Goal: Task Accomplishment & Management: Use online tool/utility

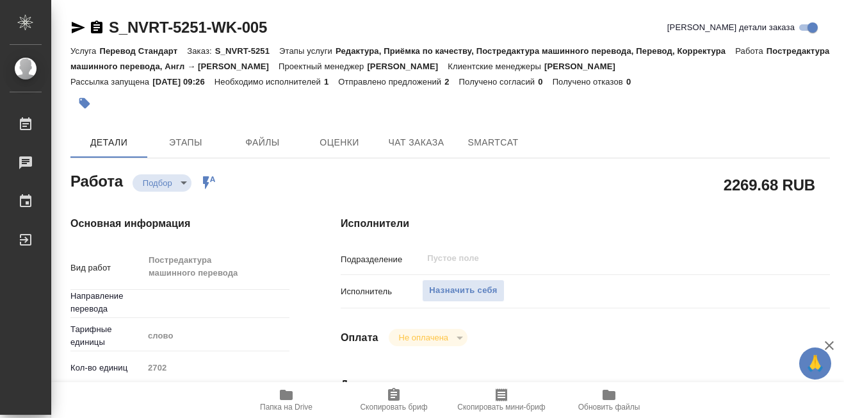
type textarea "x"
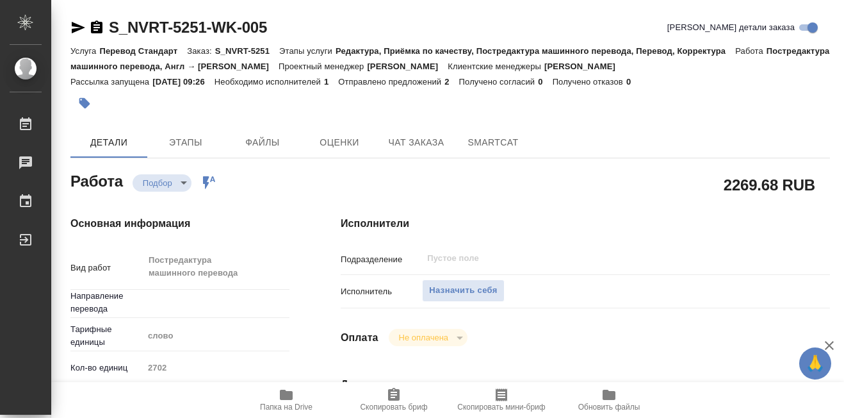
type textarea "x"
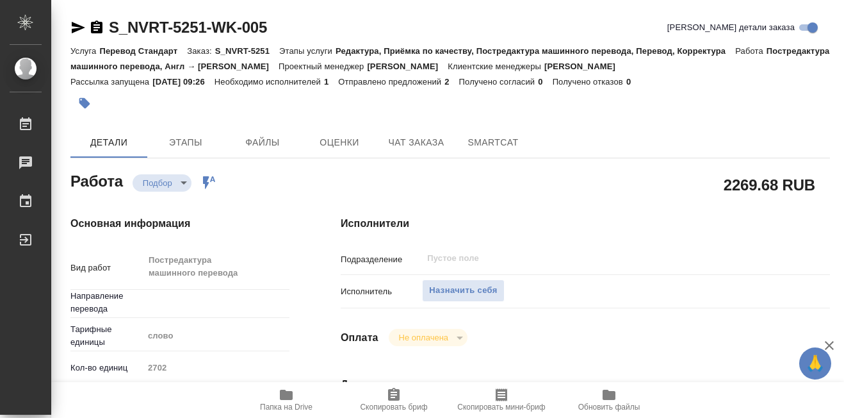
type textarea "x"
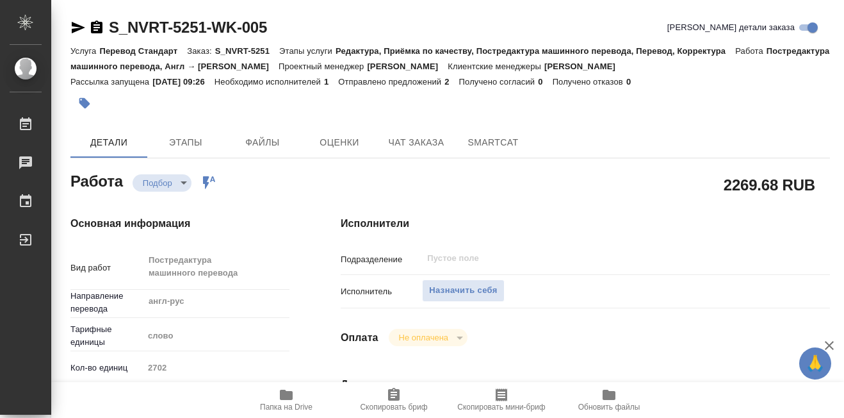
type textarea "x"
type input "англ-рус"
type textarea "x"
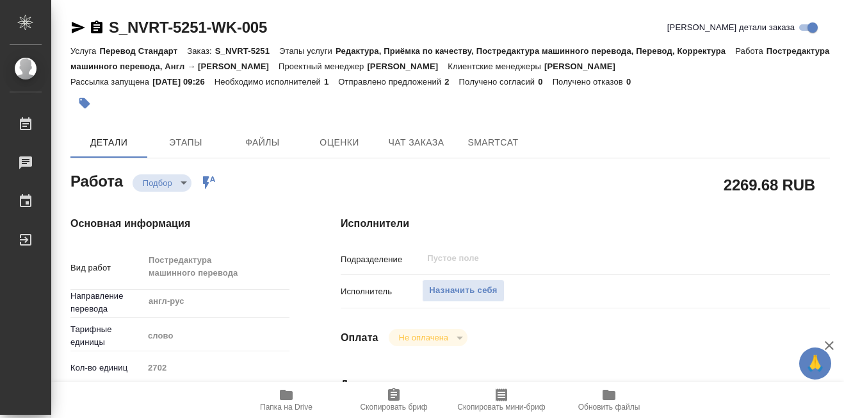
type textarea "x"
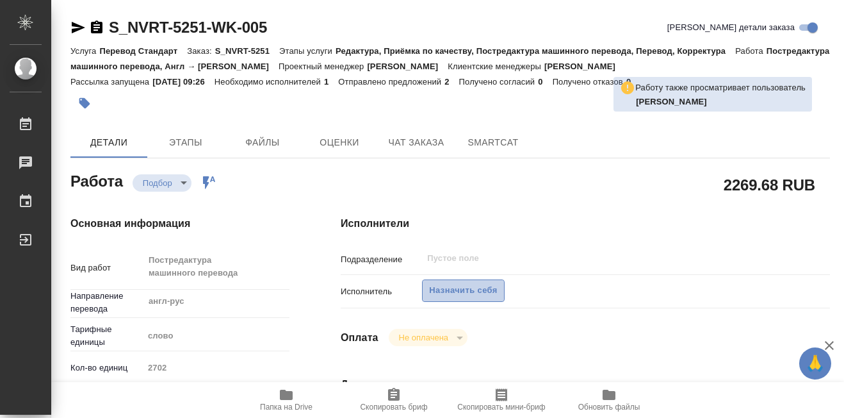
click at [466, 292] on span "Назначить себя" at bounding box center [463, 290] width 68 height 15
type textarea "x"
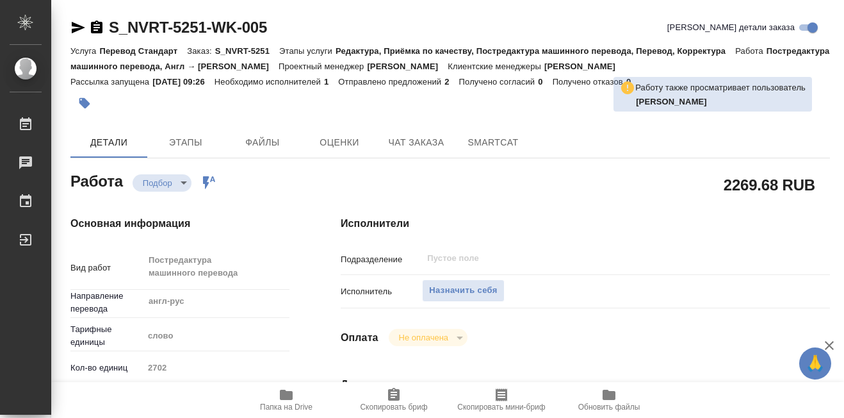
type textarea "x"
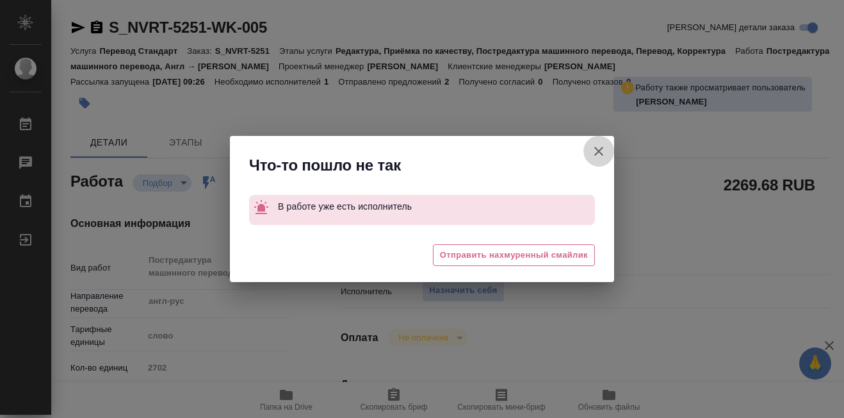
click at [597, 149] on icon "button" at bounding box center [599, 151] width 9 height 9
type textarea "x"
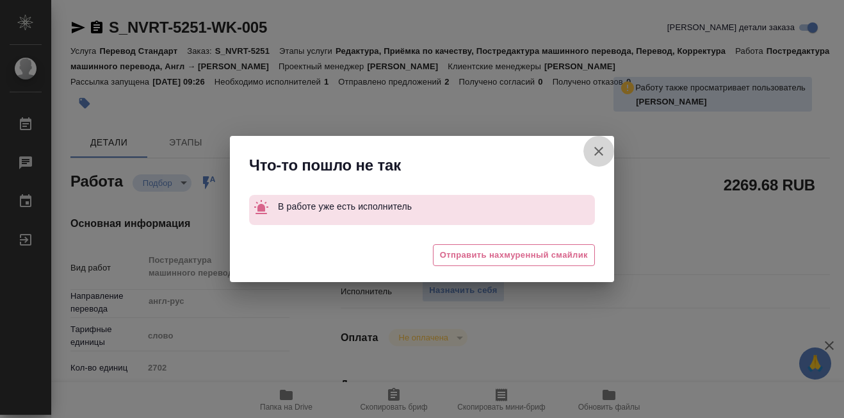
type textarea "x"
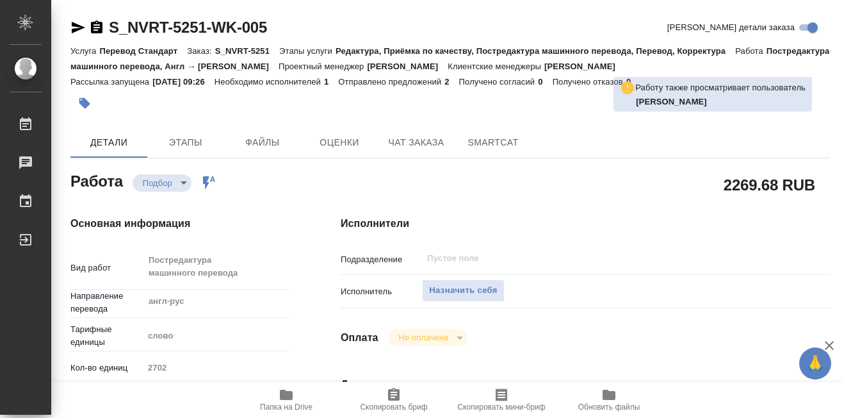
type textarea "x"
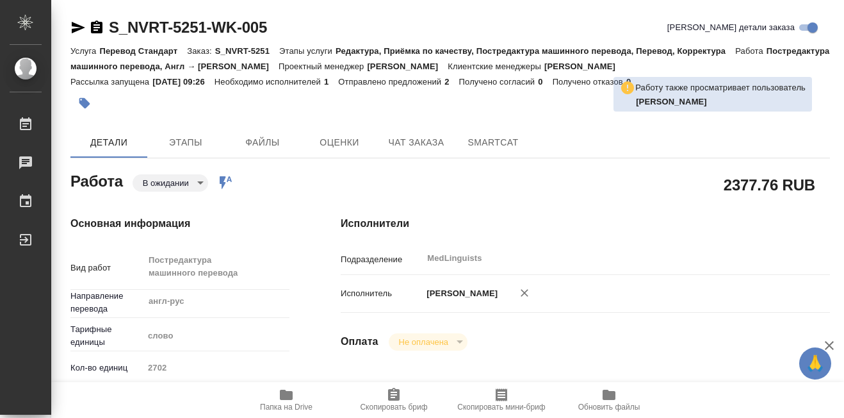
type textarea "x"
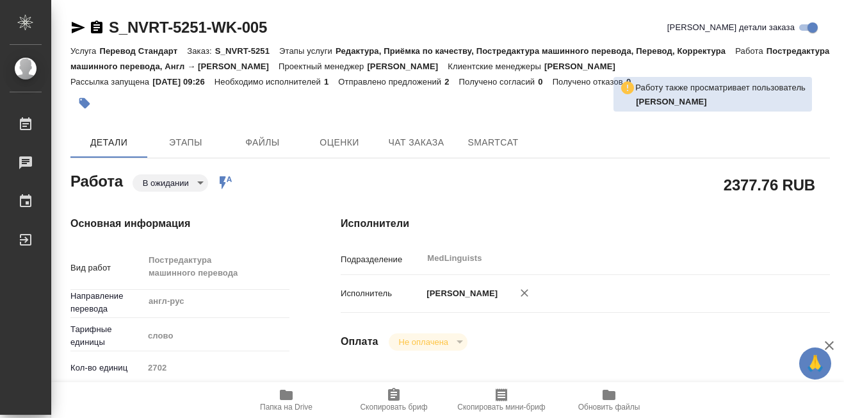
type textarea "x"
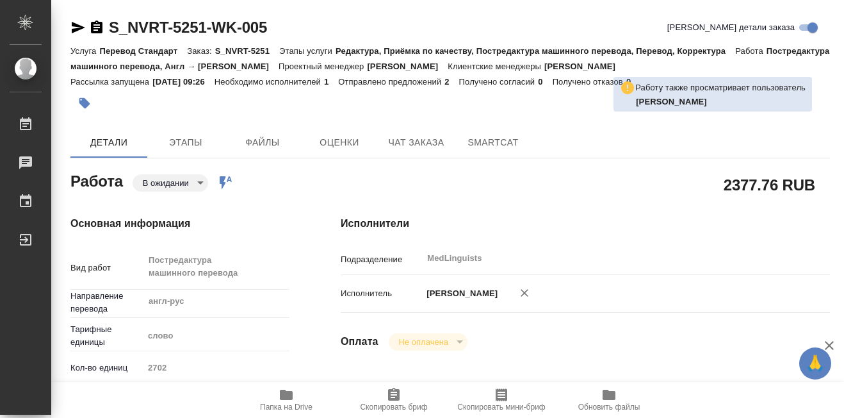
type textarea "x"
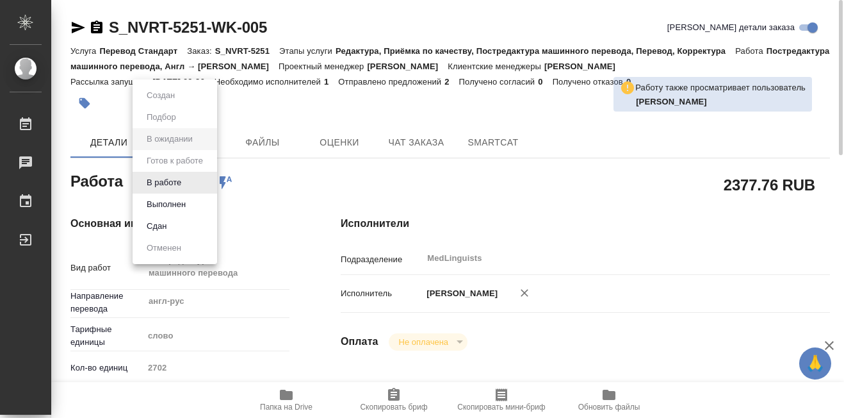
click at [198, 181] on body "🙏 .cls-1 fill:#fff; AWATERA Martynova Aleksandra Работы 0 Чаты График Выйти S_N…" at bounding box center [422, 209] width 844 height 418
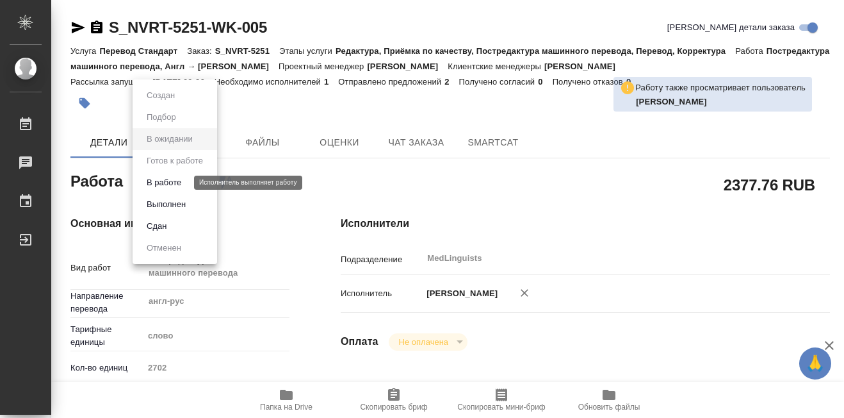
click at [169, 179] on button "В работе" at bounding box center [164, 183] width 42 height 14
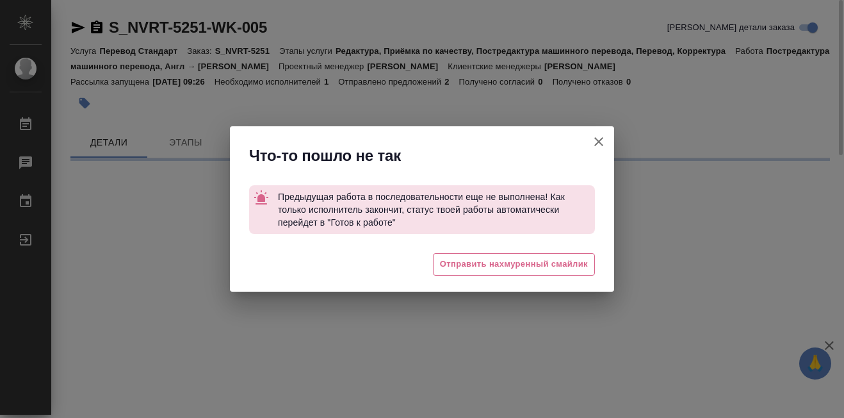
click at [602, 140] on icon "button" at bounding box center [598, 141] width 15 height 15
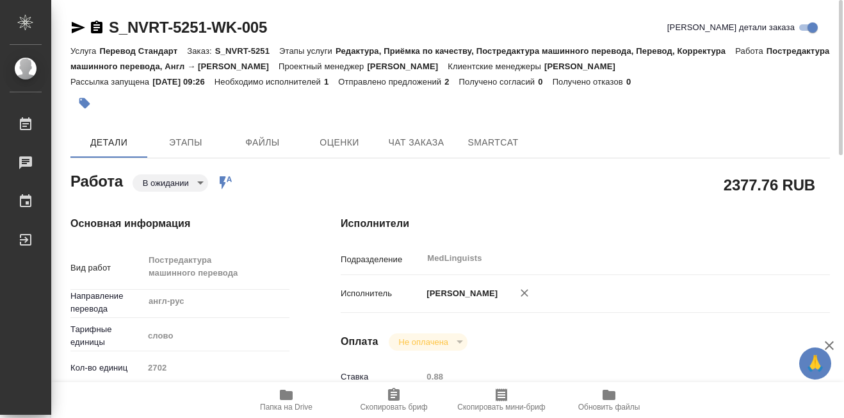
type textarea "x"
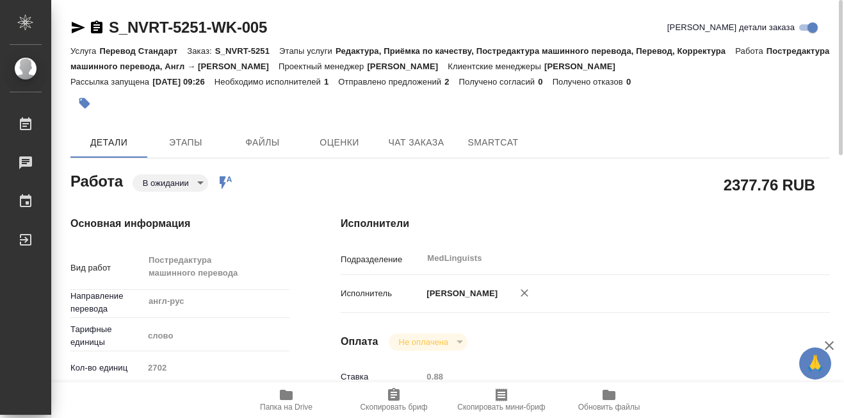
type textarea "x"
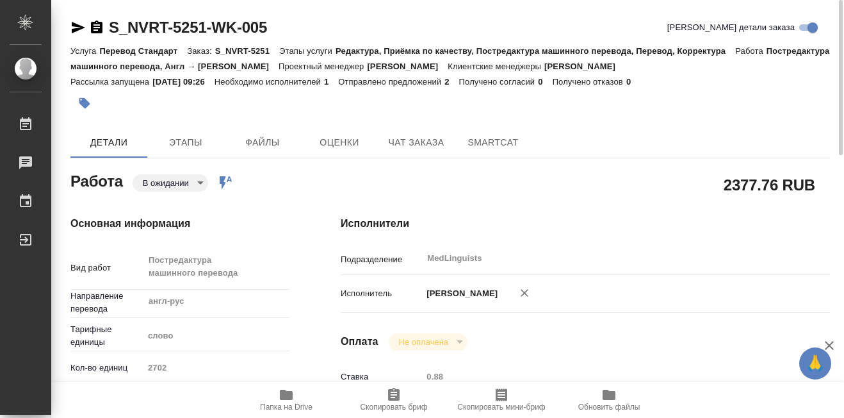
type textarea "x"
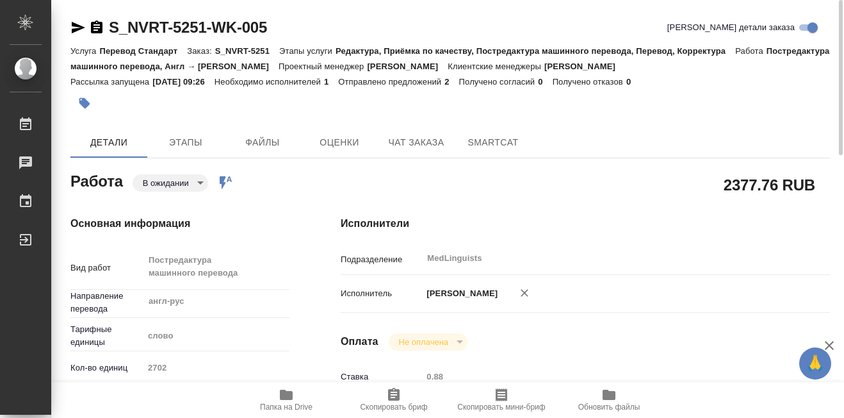
type textarea "x"
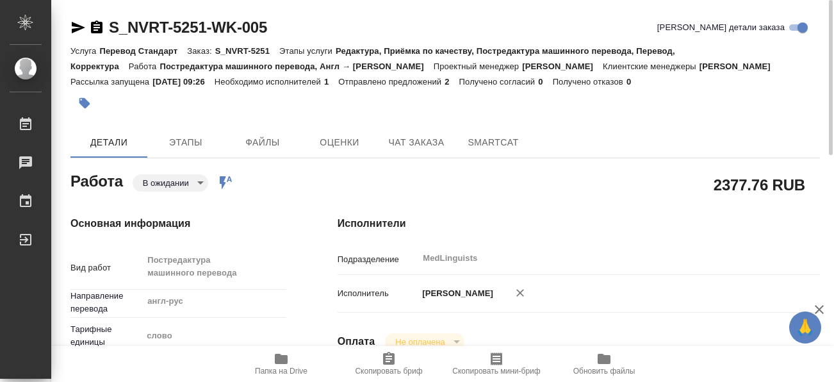
type textarea "x"
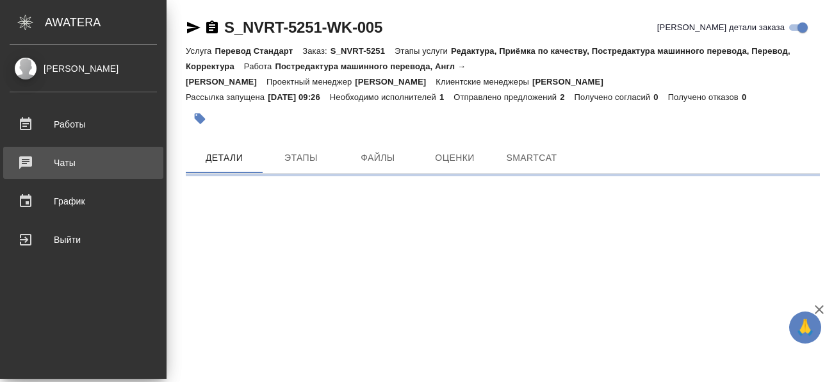
click at [33, 123] on div "Работы" at bounding box center [83, 124] width 147 height 19
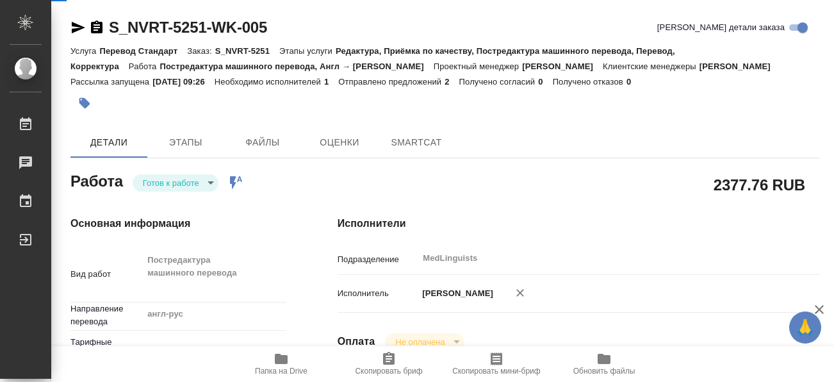
type textarea "x"
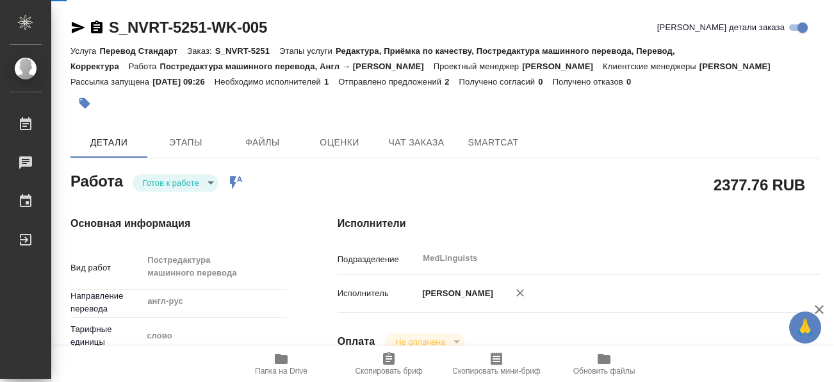
type textarea "x"
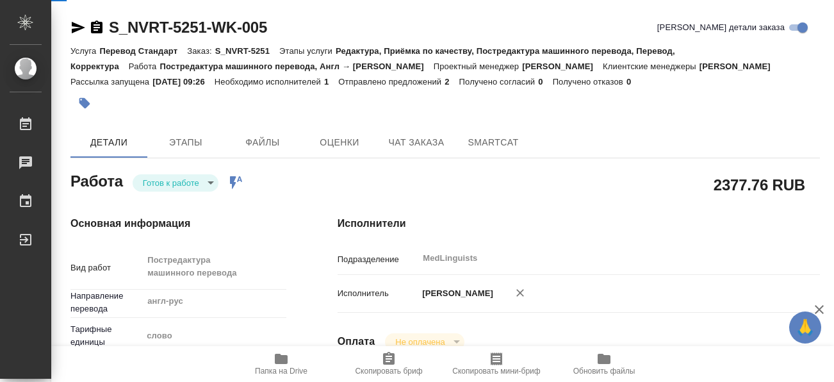
type textarea "x"
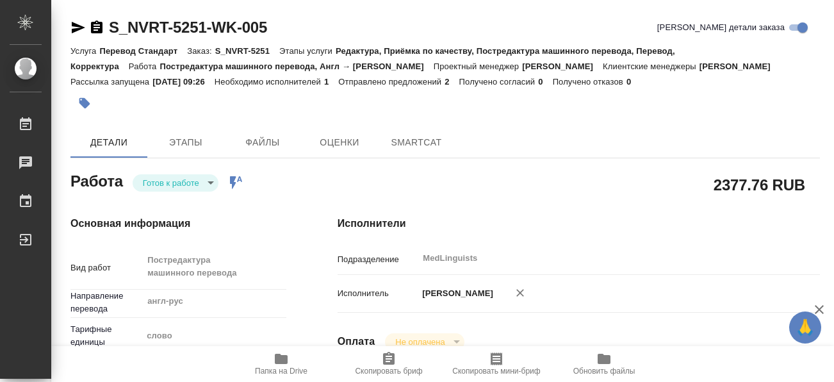
type textarea "x"
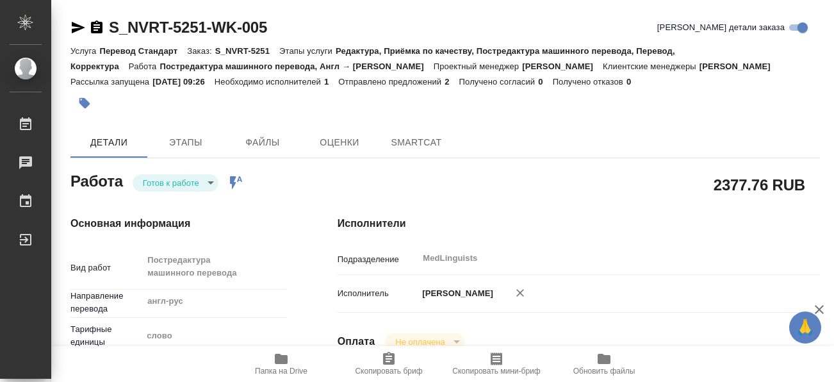
click at [210, 185] on body "🙏 .cls-1 fill:#fff; AWATERA Martynova Aleksandra Работы Чаты График Выйти S_NVR…" at bounding box center [417, 191] width 834 height 382
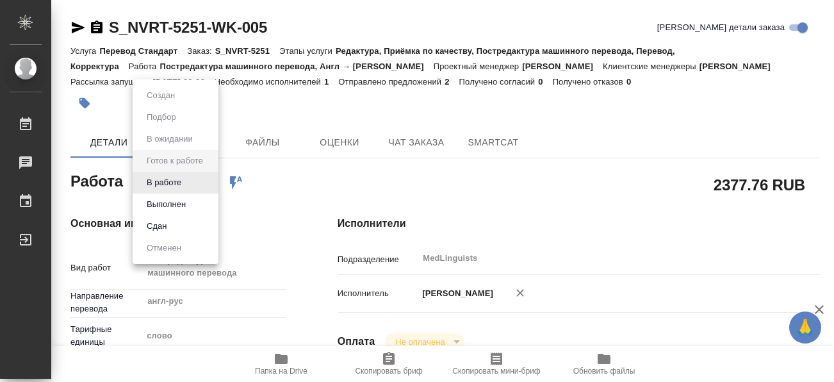
type textarea "x"
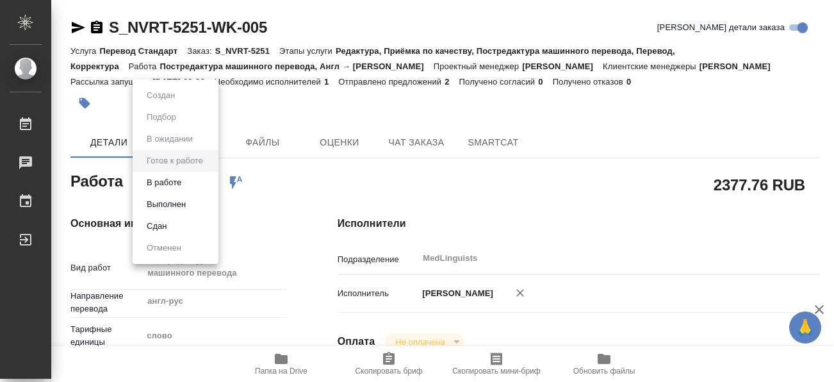
type textarea "x"
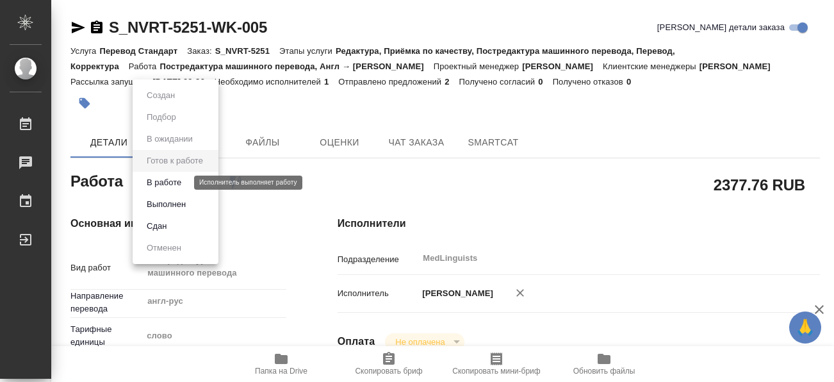
click at [172, 182] on button "В работе" at bounding box center [164, 183] width 42 height 14
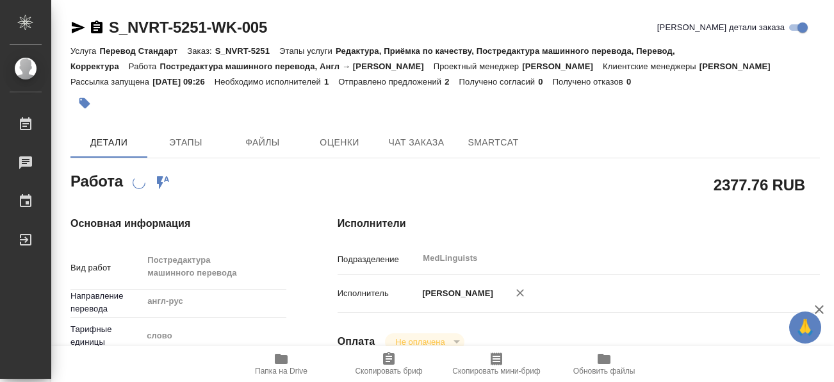
type textarea "x"
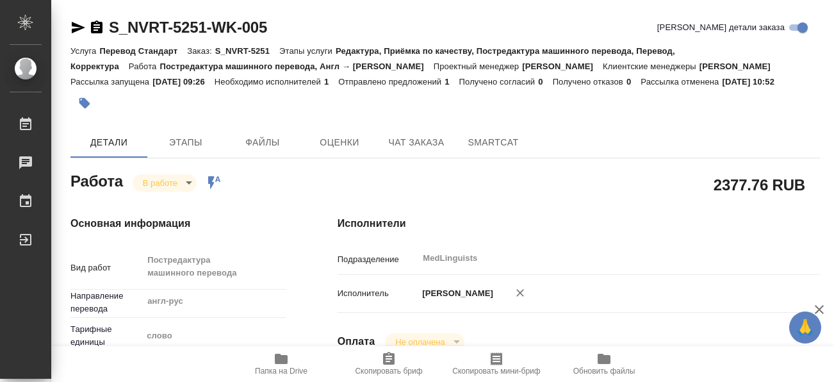
type textarea "x"
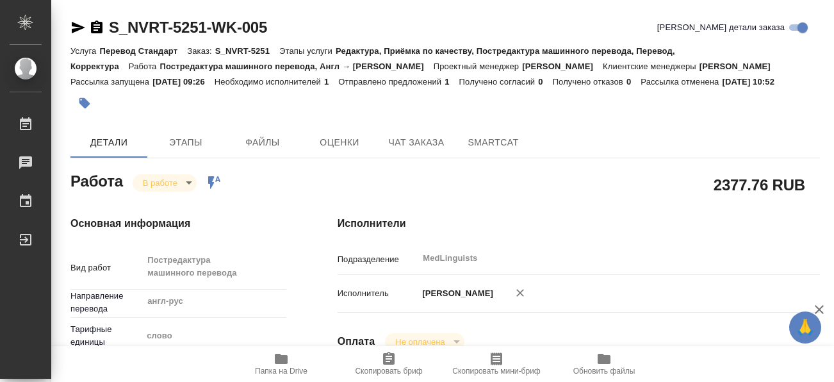
type textarea "x"
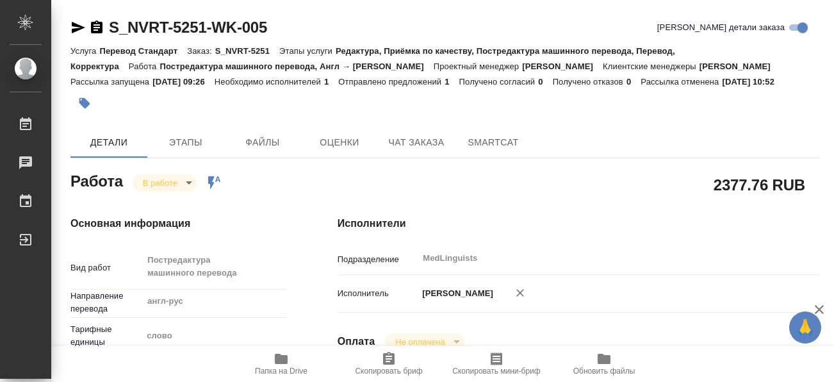
type textarea "x"
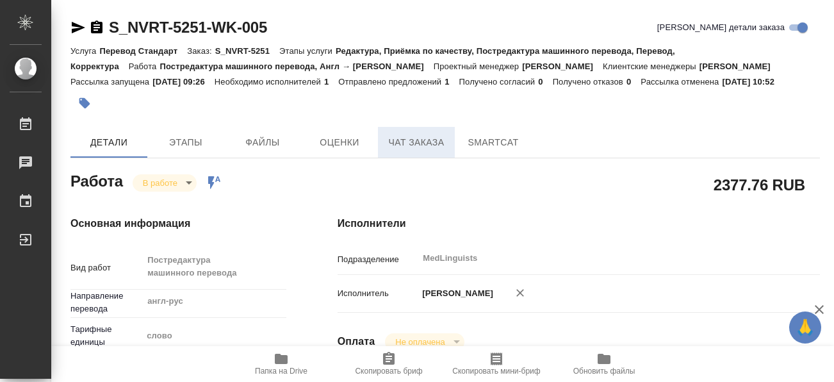
scroll to position [64, 0]
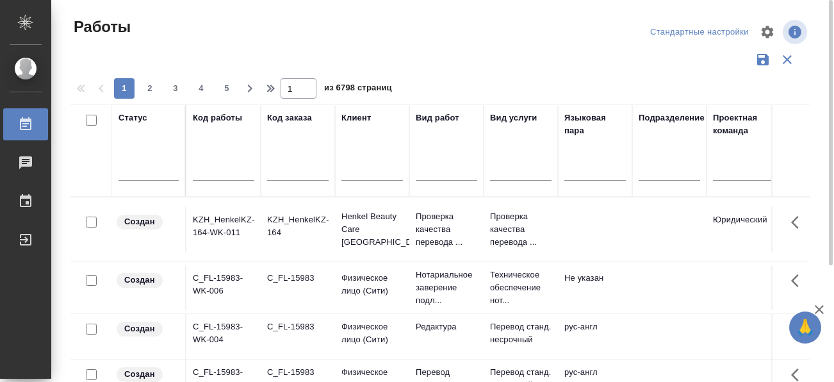
click at [197, 167] on input "text" at bounding box center [224, 172] width 62 height 16
paste input "S_NVRT-5212"
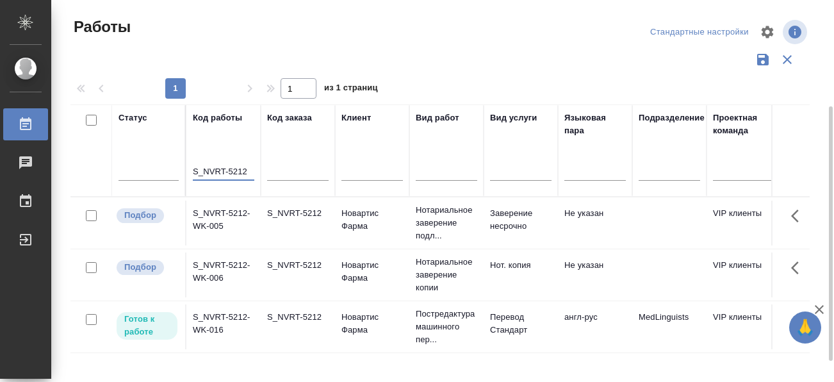
scroll to position [64, 0]
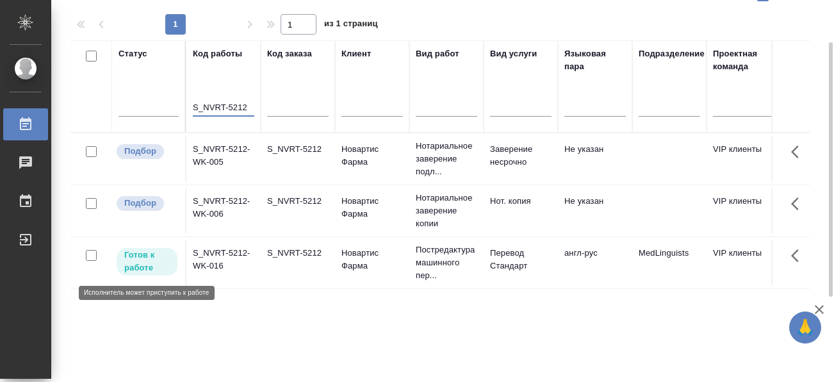
type input "S_NVRT-5212"
click at [139, 260] on p "Готов к работе" at bounding box center [146, 262] width 45 height 26
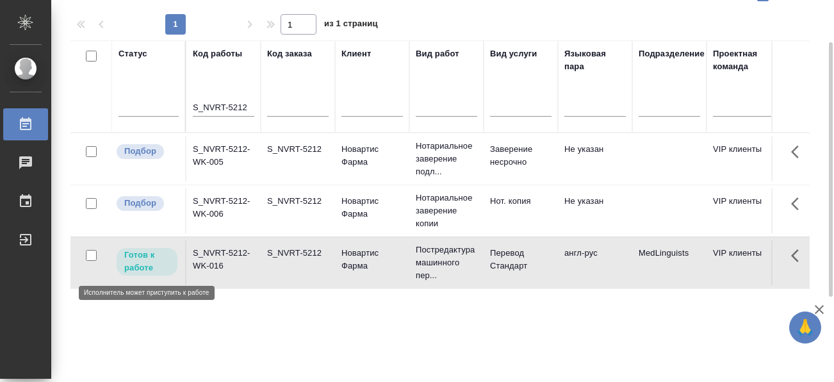
click at [139, 260] on p "Готов к работе" at bounding box center [146, 262] width 45 height 26
click at [140, 259] on p "Готов к работе" at bounding box center [146, 262] width 45 height 26
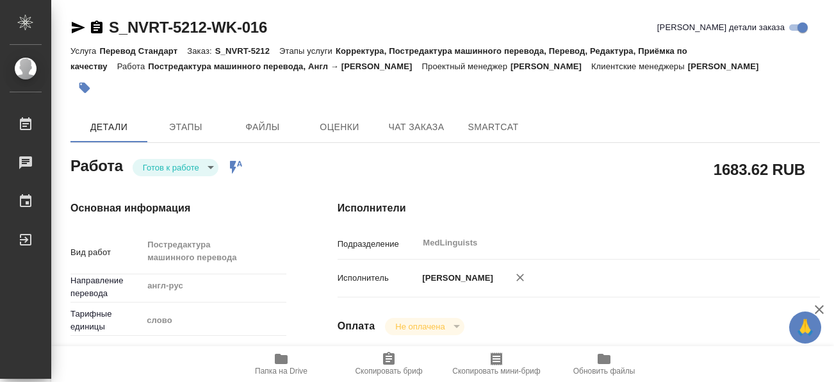
type textarea "x"
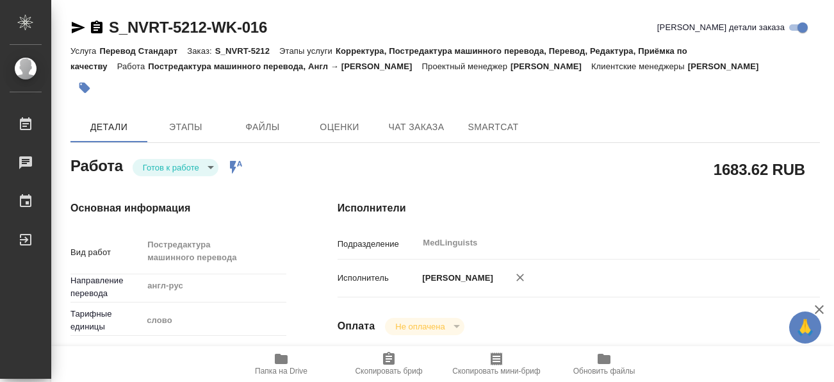
type textarea "x"
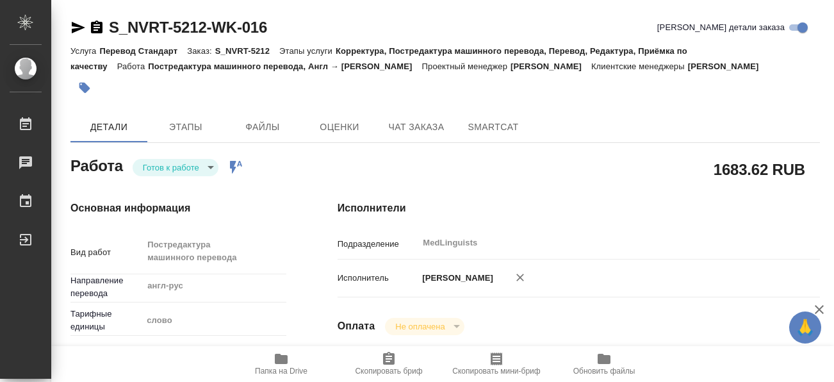
type textarea "x"
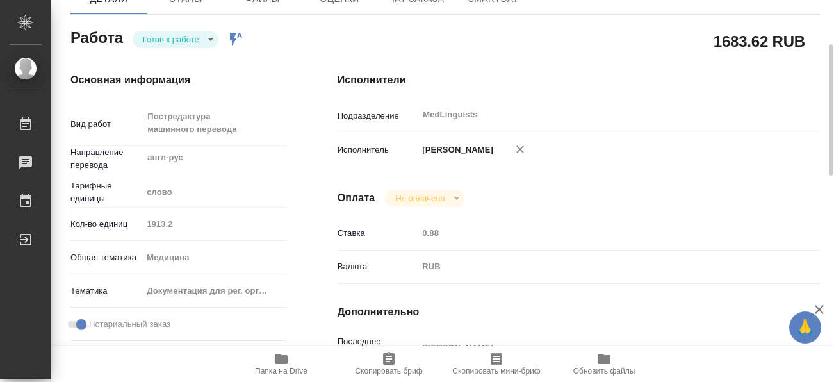
type textarea "x"
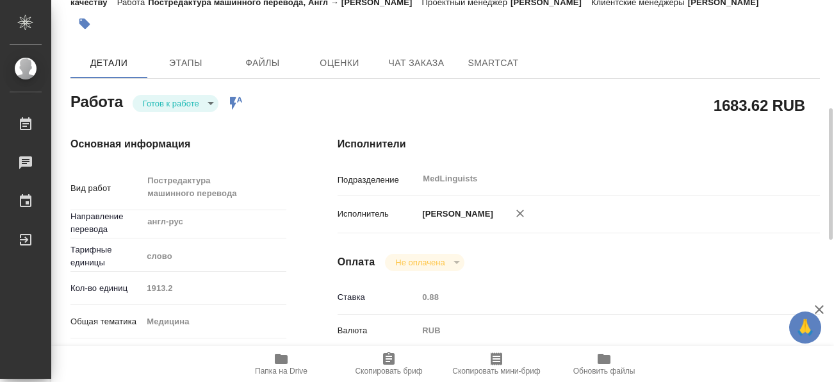
scroll to position [128, 0]
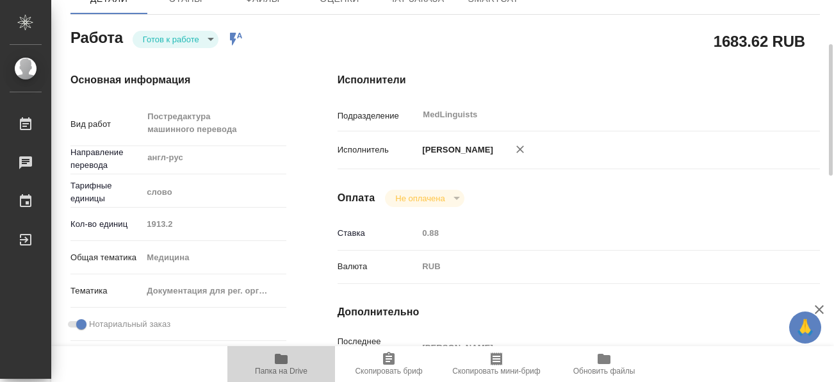
click at [281, 361] on icon "button" at bounding box center [281, 359] width 13 height 10
